Goal: Contribute content: Add original content to the website for others to see

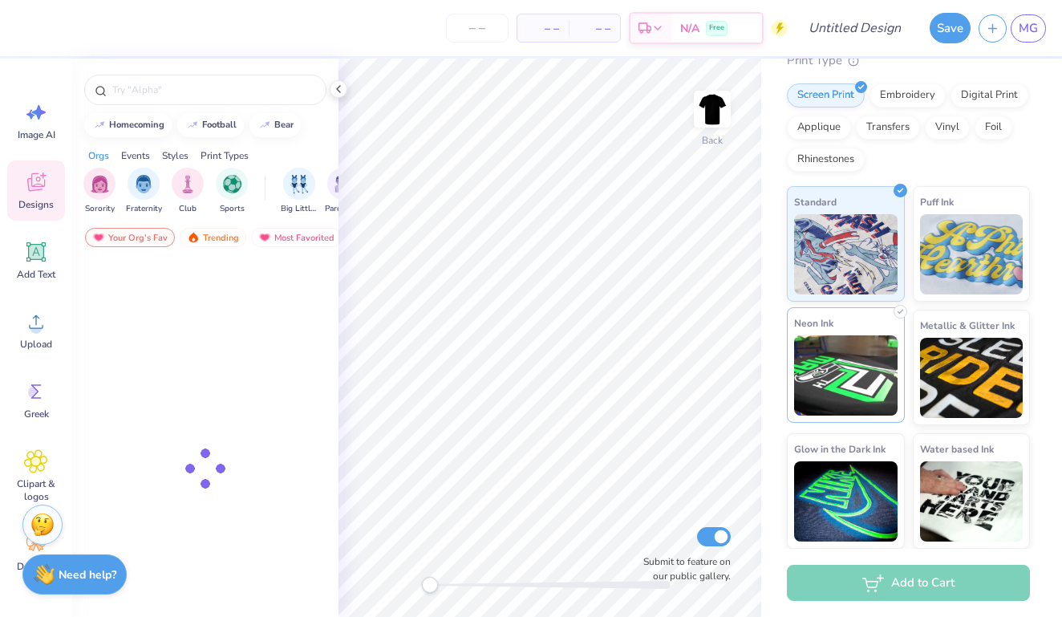
scroll to position [188, 0]
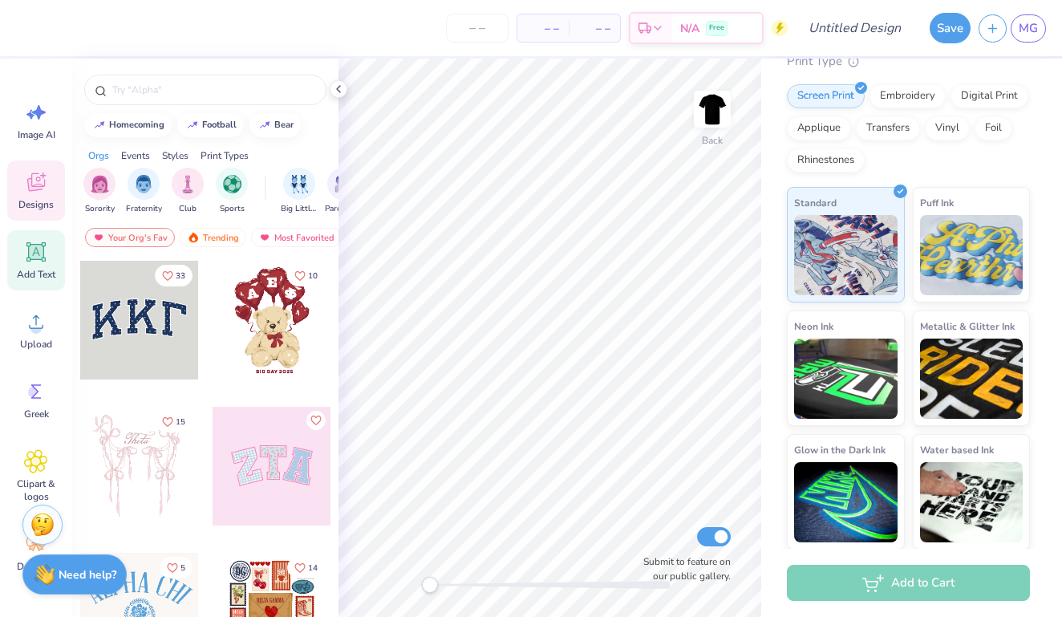
click at [36, 254] on icon at bounding box center [36, 252] width 15 height 15
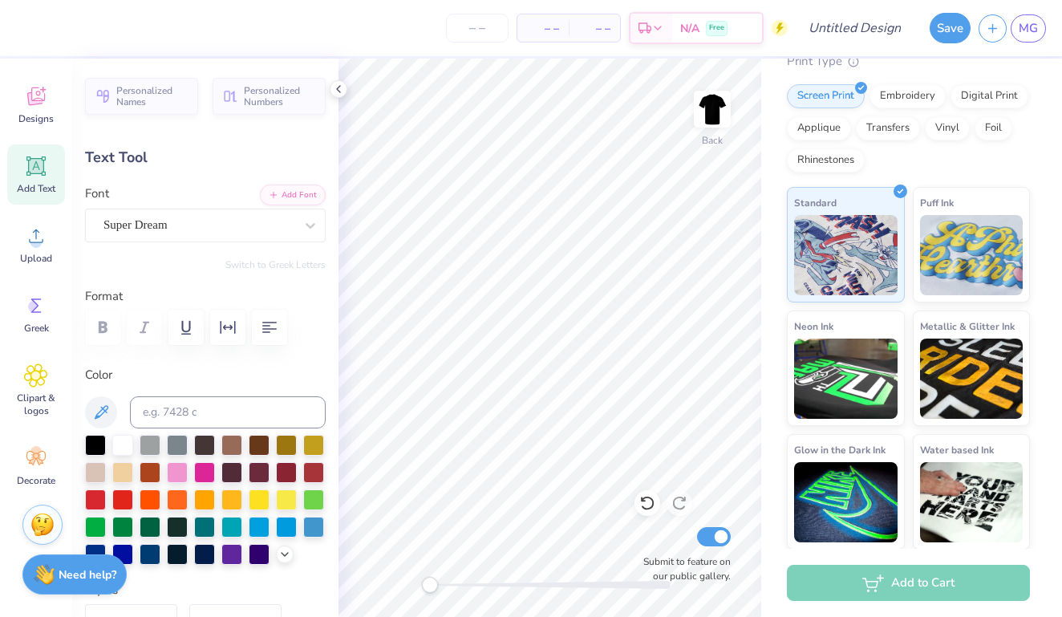
scroll to position [86, 0]
click at [37, 388] on div "Clipart & logos" at bounding box center [36, 390] width 58 height 73
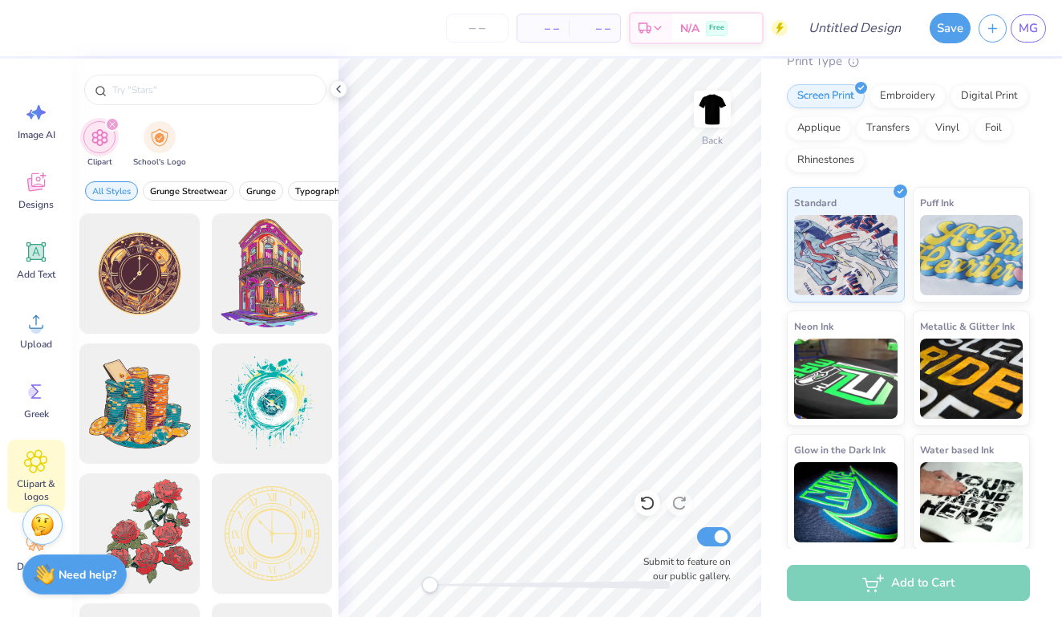
scroll to position [0, 0]
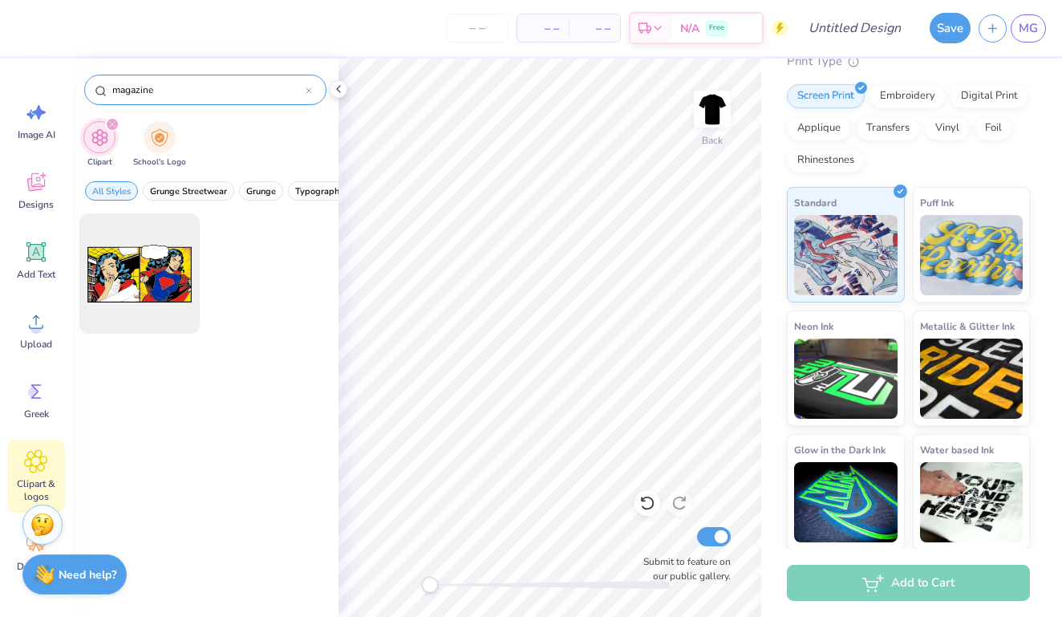
type input "magazine"
click at [315, 91] on div "magazine" at bounding box center [205, 90] width 242 height 30
click at [310, 91] on icon at bounding box center [309, 90] width 6 height 6
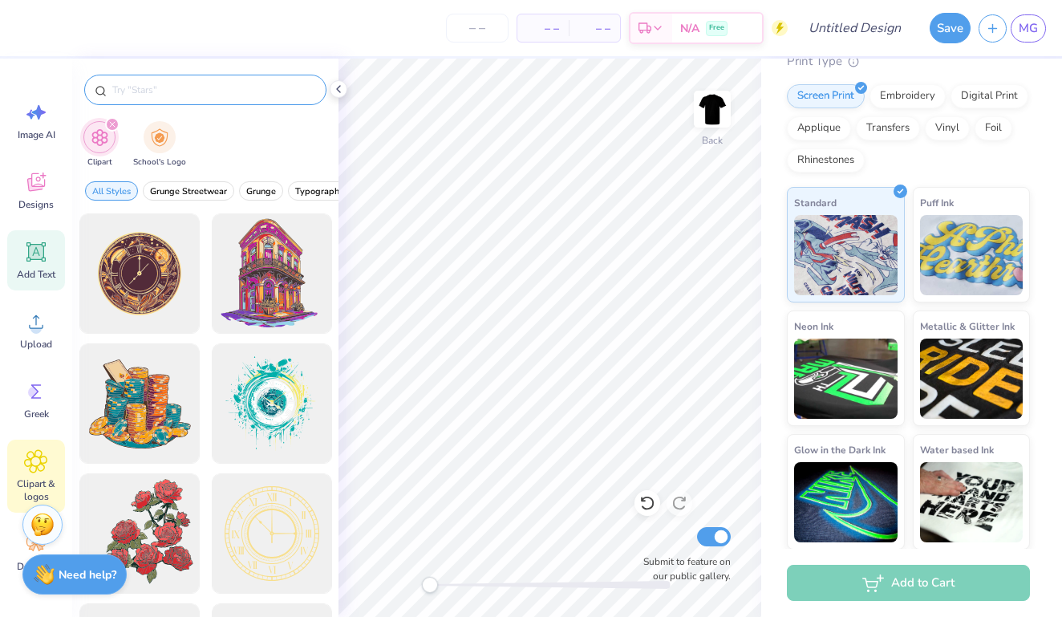
click at [36, 258] on icon at bounding box center [36, 252] width 15 height 15
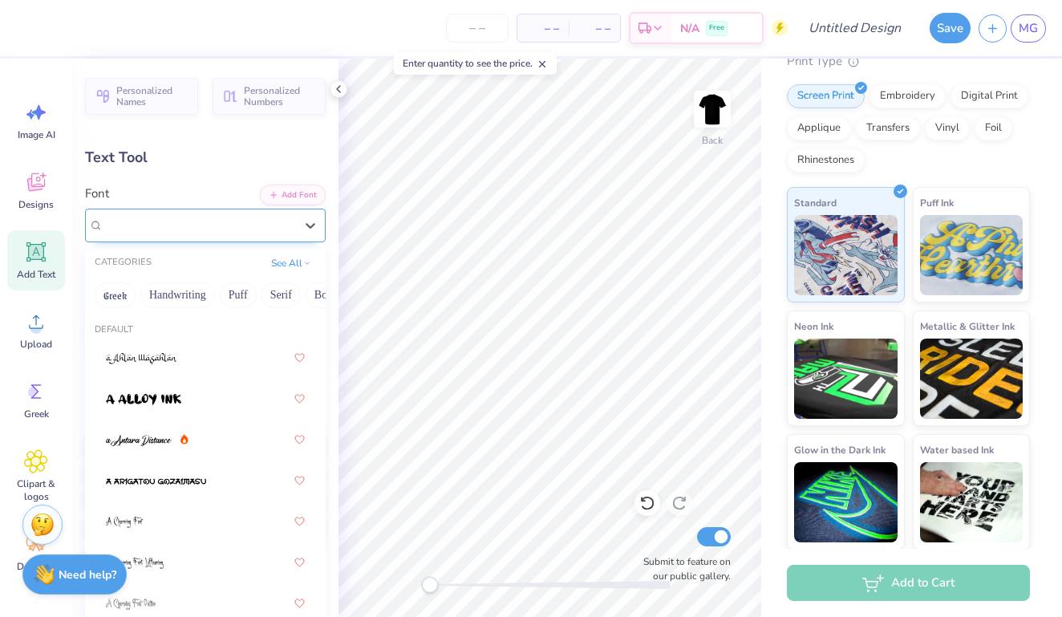
click at [205, 228] on div "Super Dream" at bounding box center [199, 225] width 194 height 25
click at [205, 228] on div "Super Dream" at bounding box center [199, 225] width 191 height 18
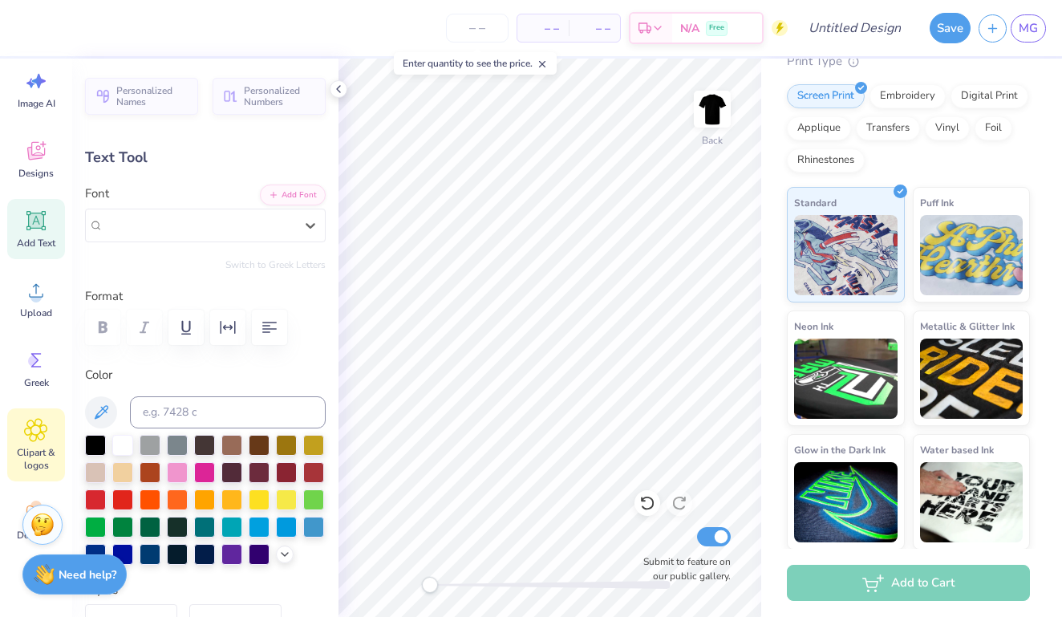
scroll to position [16, 0]
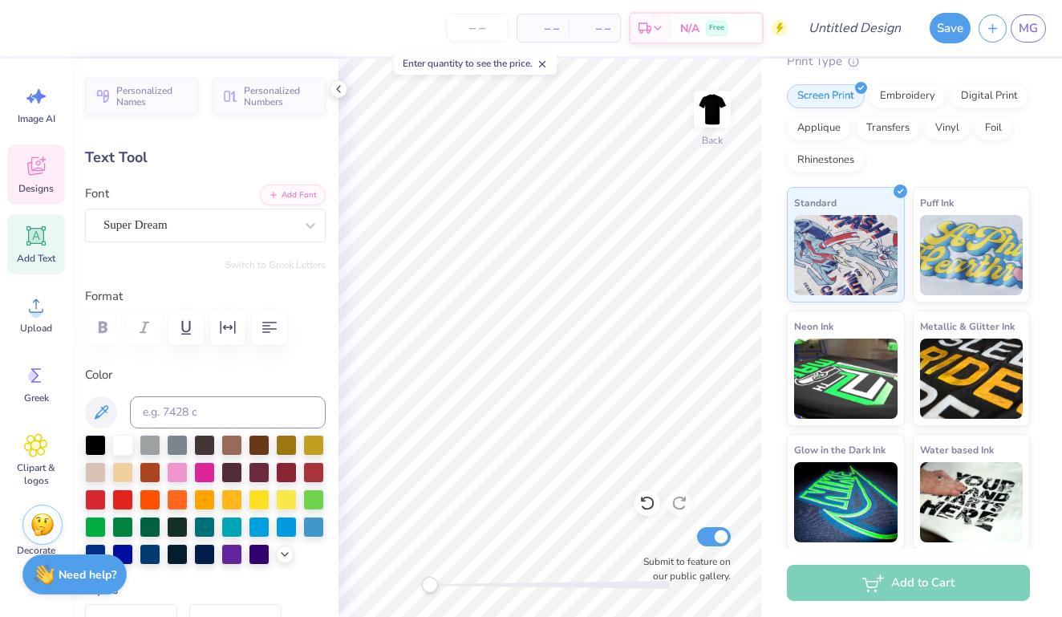
click at [43, 185] on span "Designs" at bounding box center [35, 188] width 35 height 13
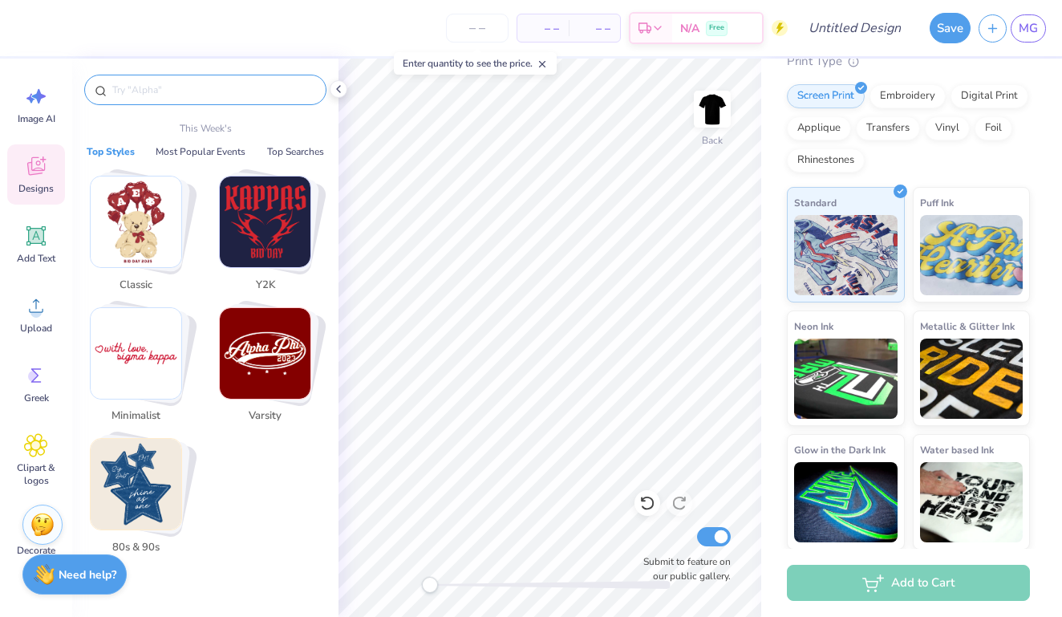
click at [236, 92] on input "text" at bounding box center [213, 90] width 205 height 16
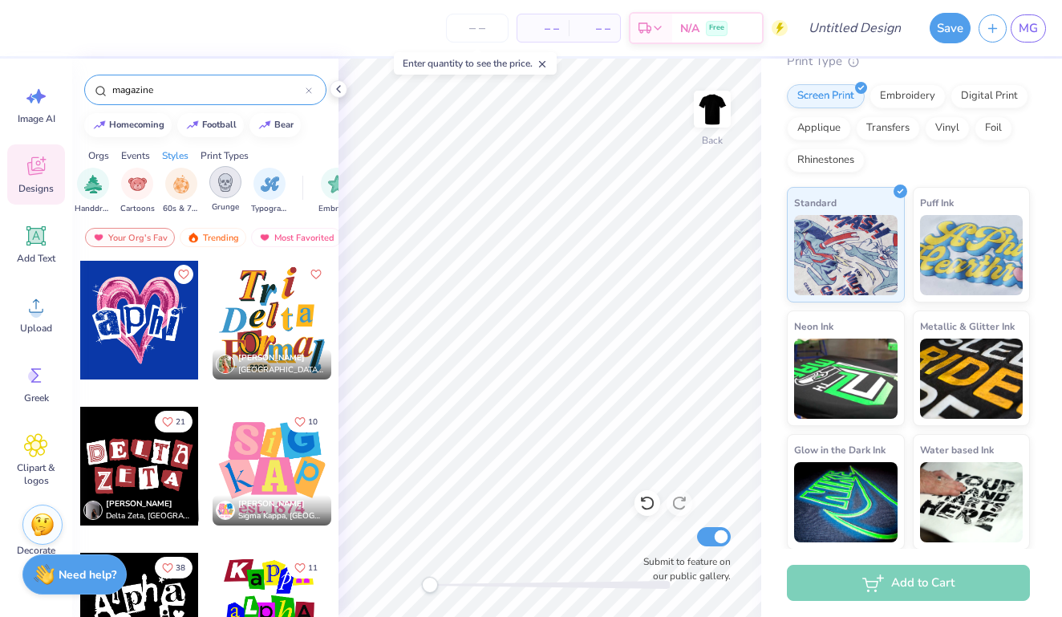
scroll to position [0, 1046]
type input "magazine"
click at [295, 183] on img "filter for Typography" at bounding box center [292, 182] width 18 height 18
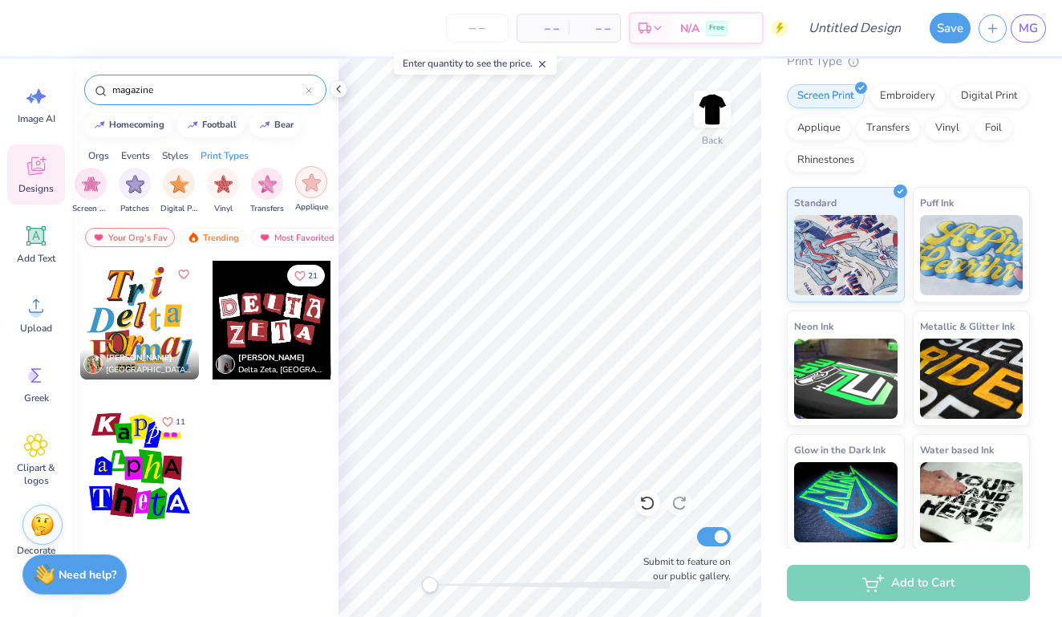
scroll to position [0, 1334]
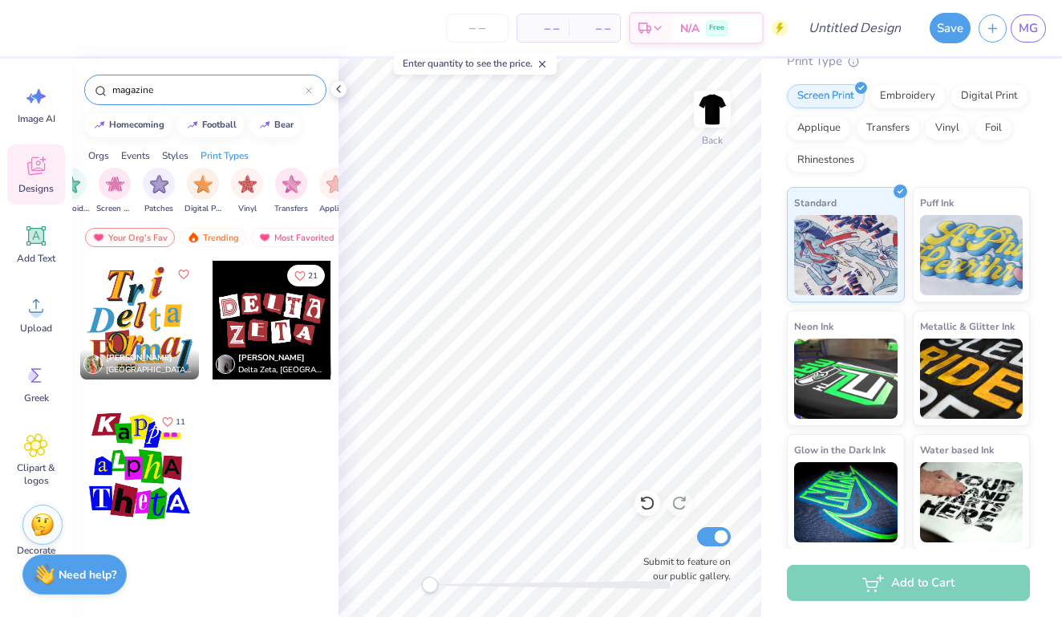
click at [141, 185] on div "Embroidery Screen Print Patches Digital Print Vinyl Transfers Applique" at bounding box center [203, 191] width 297 height 47
click at [160, 185] on img "filter for Patches" at bounding box center [159, 182] width 18 height 18
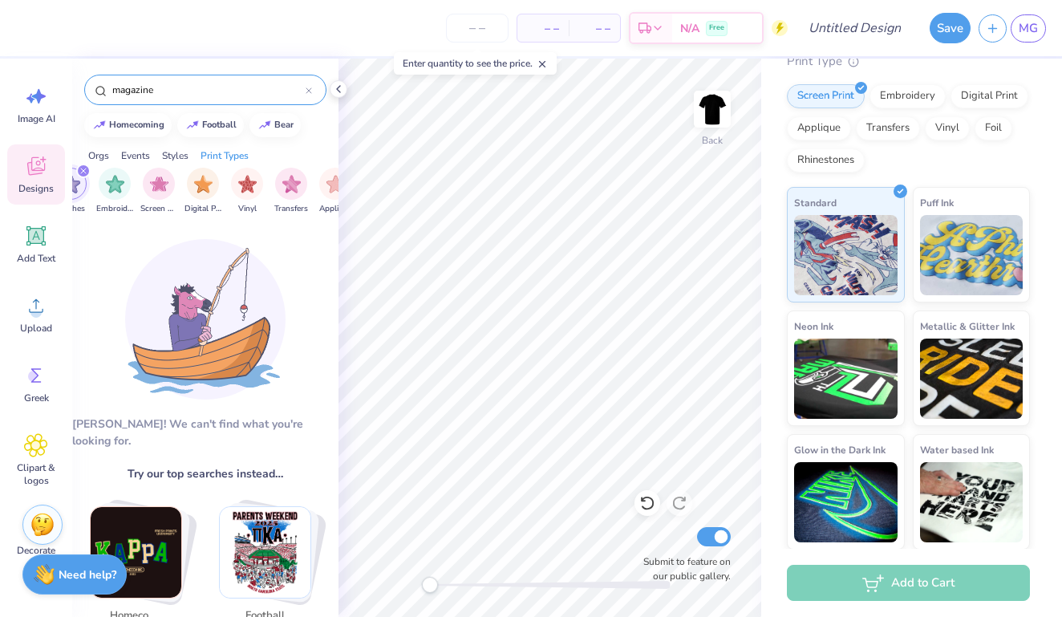
click at [204, 83] on input "magazine" at bounding box center [208, 90] width 195 height 16
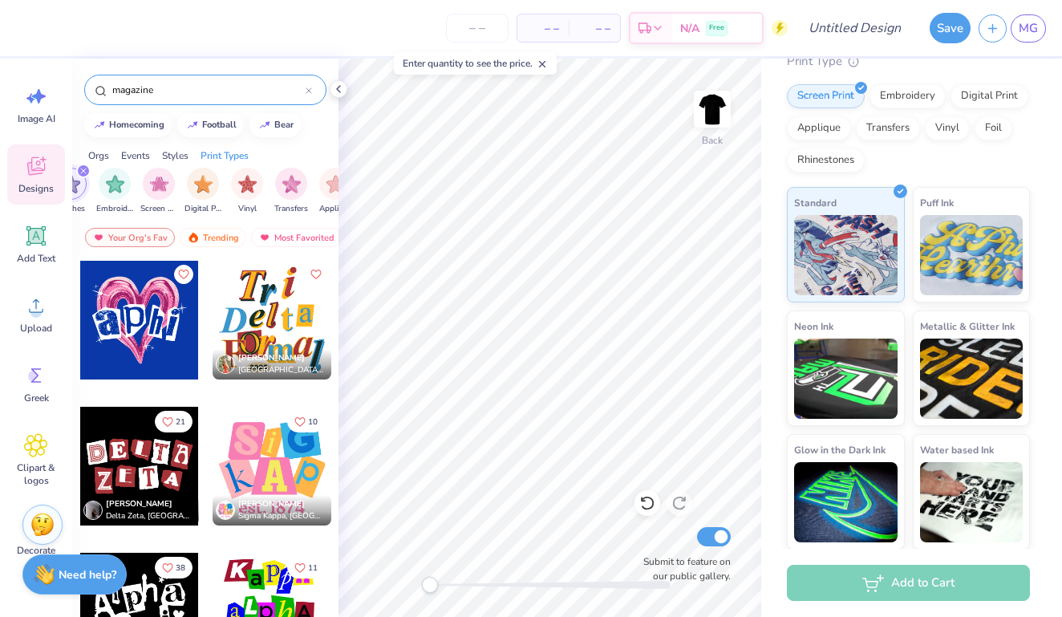
drag, startPoint x: 204, startPoint y: 83, endPoint x: 67, endPoint y: 88, distance: 137.3
click at [67, 89] on div "– – Per Item – – Total Est. Delivery N/A Free Design Title Save MG Image AI Des…" at bounding box center [531, 308] width 1062 height 617
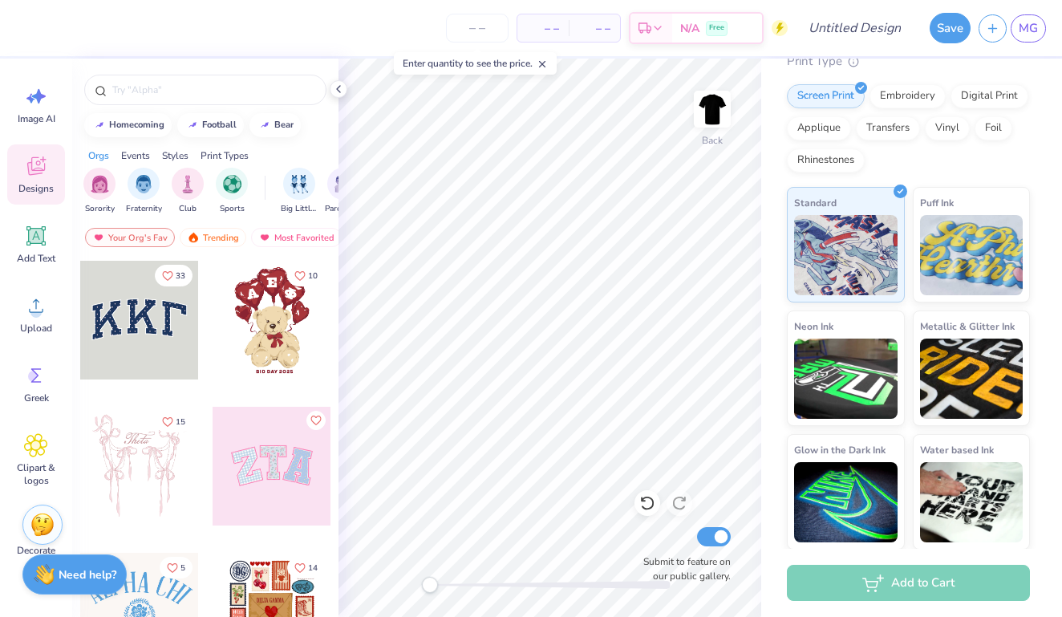
scroll to position [0, 10]
click at [156, 176] on div "Sorority Fraternity Club Sports" at bounding box center [164, 191] width 182 height 47
click at [169, 176] on img "filter for Club" at bounding box center [178, 182] width 18 height 18
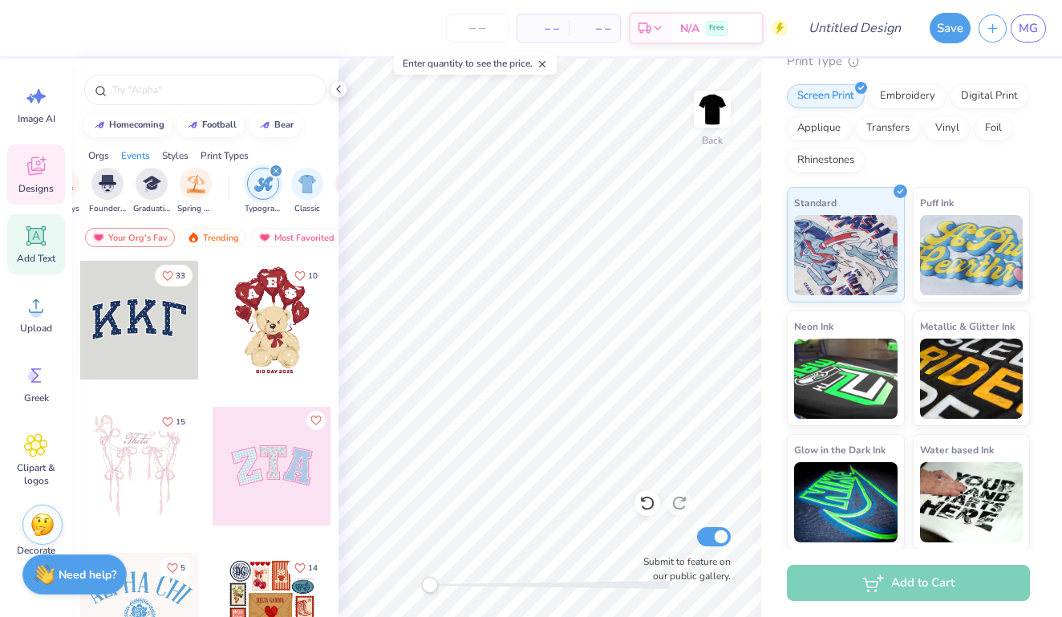
click at [30, 252] on span "Add Text" at bounding box center [36, 258] width 39 height 13
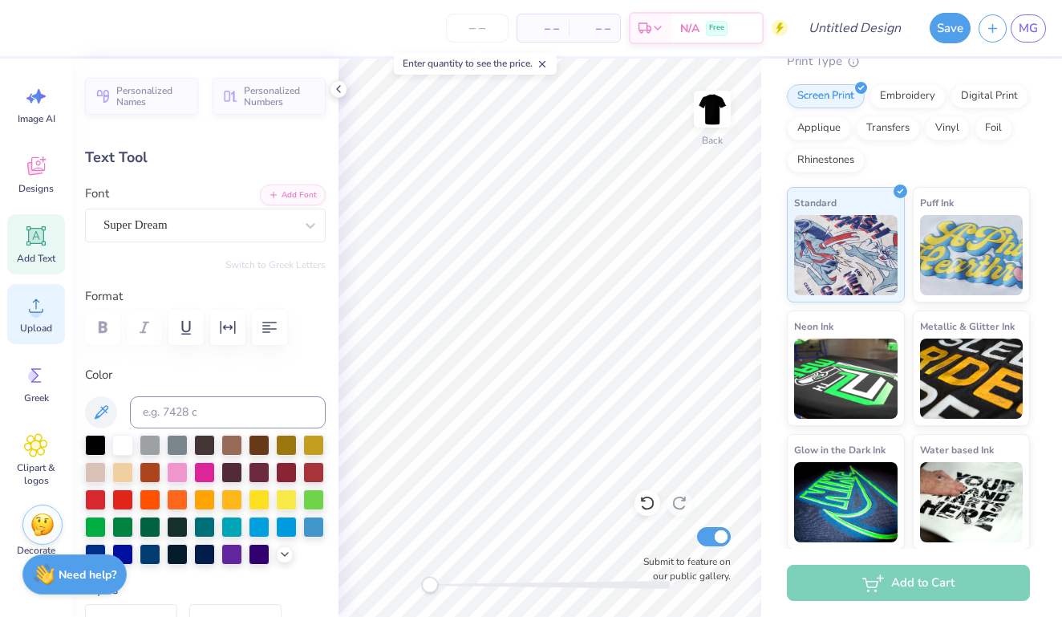
click at [48, 312] on div "Upload" at bounding box center [36, 314] width 58 height 60
click at [21, 388] on div "Greek" at bounding box center [36, 384] width 58 height 60
